Goal: Task Accomplishment & Management: Complete application form

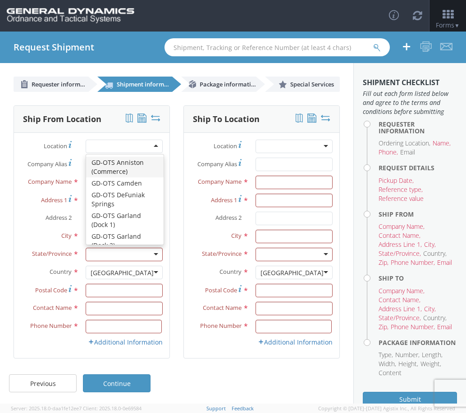
scroll to position [2, 0]
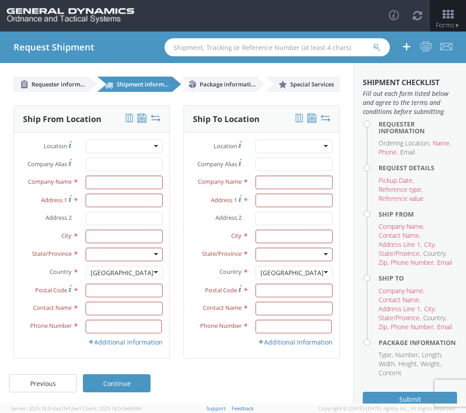
click at [147, 146] on div at bounding box center [124, 147] width 77 height 14
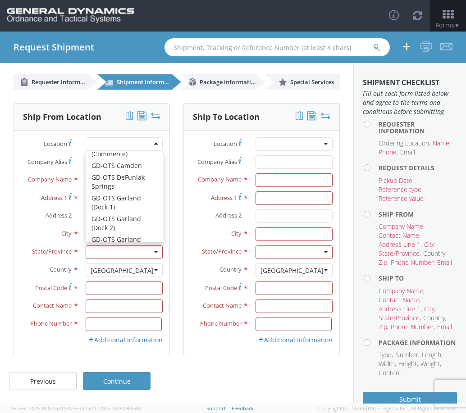
scroll to position [0, 0]
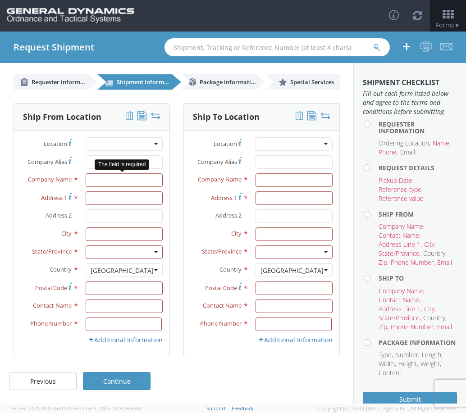
type input "General Dynamics - OTS"
type input "Highway 274"
type input "[GEOGRAPHIC_DATA]"
type input "71701"
type input "[PHONE_NUMBER]"
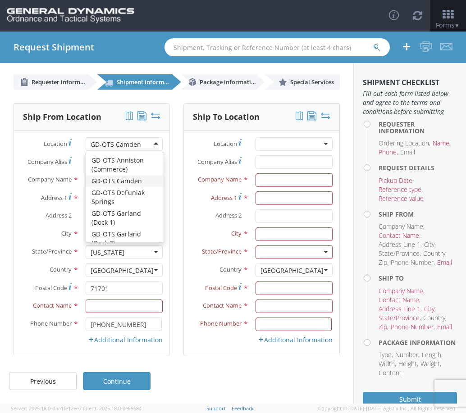
click at [18, 211] on label "Address 2 *" at bounding box center [46, 216] width 65 height 12
click at [86, 211] on input "Address 2 *" at bounding box center [124, 217] width 77 height 14
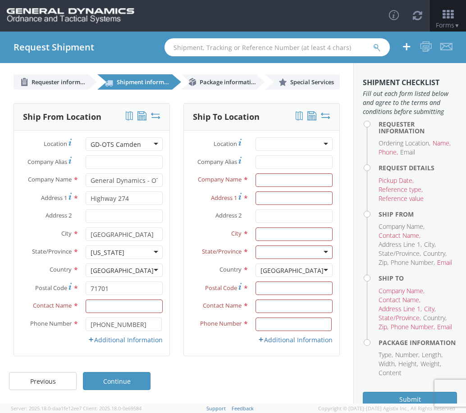
click at [149, 143] on div "GD-OTS Camden" at bounding box center [124, 144] width 77 height 14
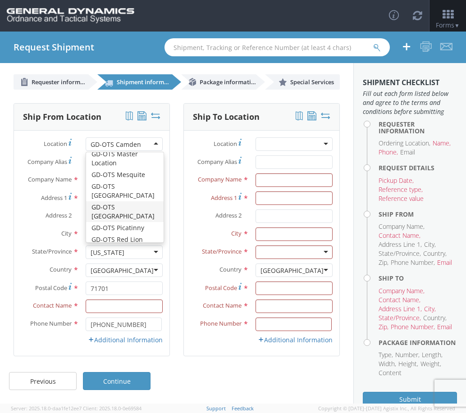
scroll to position [135, 0]
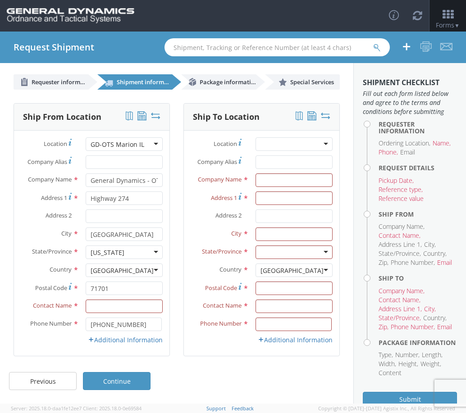
type input "GD-OTS Marion IL"
type input "[STREET_ADDRESS][PERSON_NAME]"
type input "[PERSON_NAME]"
type input "62959"
type input "[PHONE_NUMBER]"
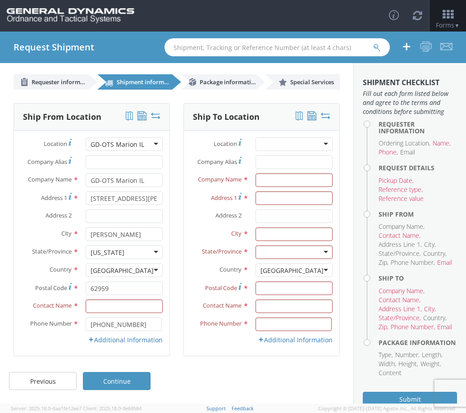
scroll to position [0, 0]
click at [301, 151] on div "Location * GD-OTS Anniston (Commerce) GD-OTS [GEOGRAPHIC_DATA] GD-[GEOGRAPHIC_D…" at bounding box center [261, 146] width 155 height 18
click at [306, 148] on div at bounding box center [294, 144] width 77 height 14
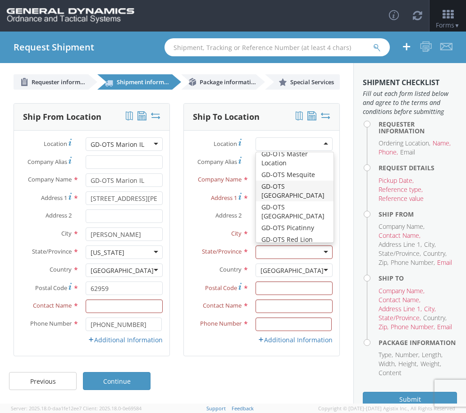
scroll to position [180, 0]
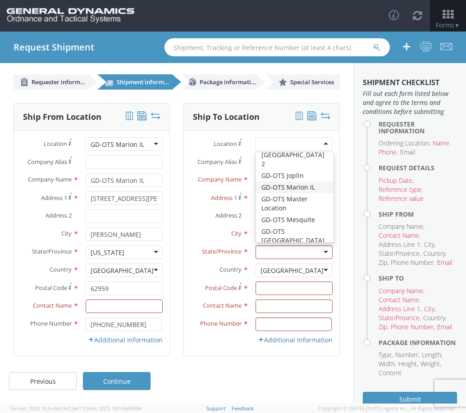
type input "GD-OTS Marion IL"
type input "[STREET_ADDRESS][PERSON_NAME]"
type input "[PERSON_NAME]"
type input "62959"
type input "[PHONE_NUMBER]"
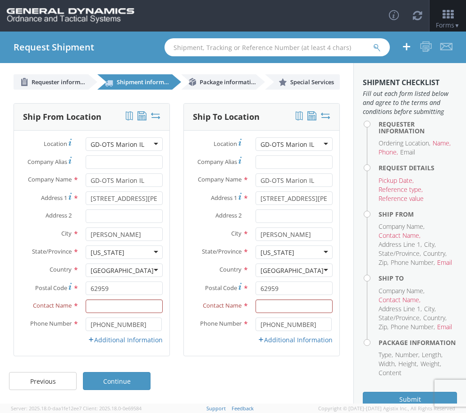
click at [154, 146] on div "GD-OTS Marion IL" at bounding box center [124, 144] width 77 height 14
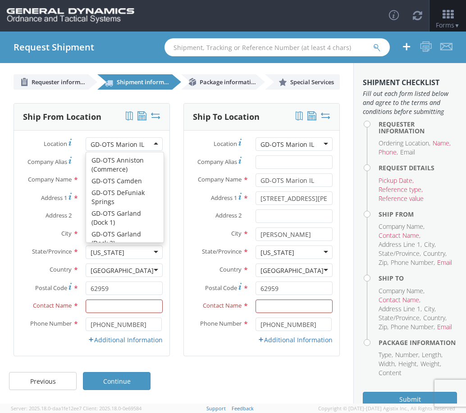
scroll to position [0, 0]
click at [173, 156] on div "Ship From Location Location * GD-OTS [GEOGRAPHIC_DATA] [GEOGRAPHIC_DATA] GD-OTS…" at bounding box center [92, 235] width 170 height 265
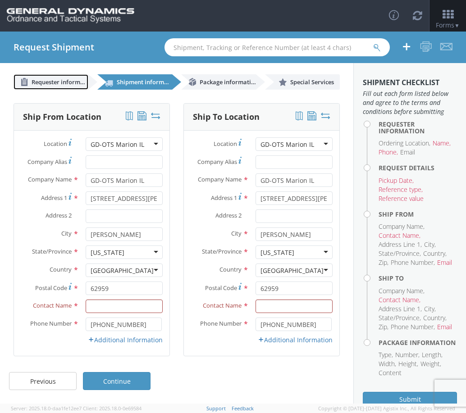
click at [73, 82] on span "Requester information" at bounding box center [64, 82] width 64 height 8
